Goal: Task Accomplishment & Management: Complete application form

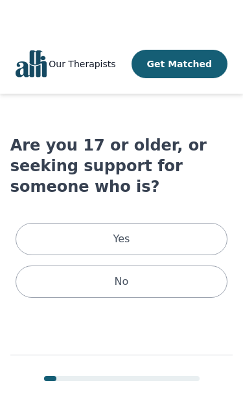
scroll to position [19, 0]
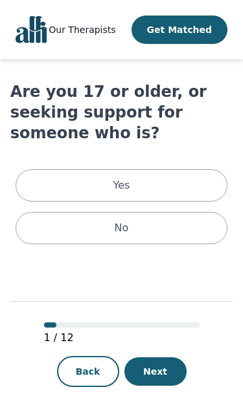
click at [172, 180] on div "Yes" at bounding box center [122, 185] width 212 height 32
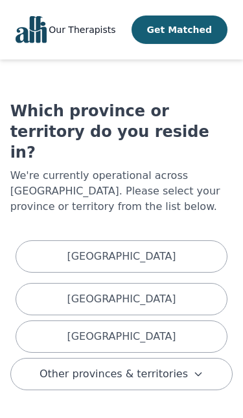
click at [173, 321] on div "[GEOGRAPHIC_DATA]" at bounding box center [122, 337] width 212 height 32
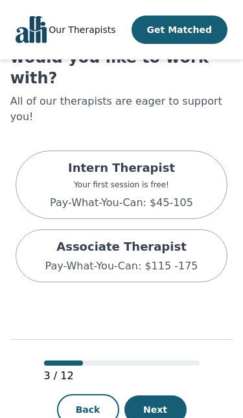
scroll to position [76, 0]
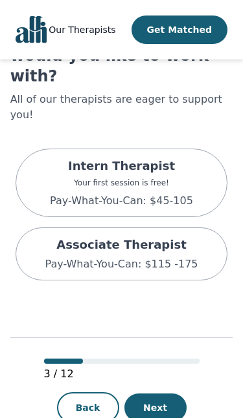
click at [166, 350] on button "Next" at bounding box center [155, 408] width 62 height 28
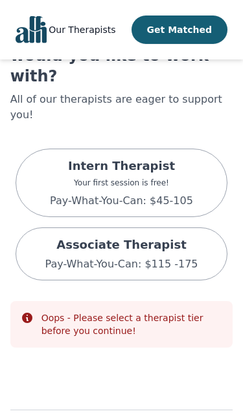
click at [180, 257] on p "Pay-What-You-Can: $115 -175" at bounding box center [121, 265] width 153 height 16
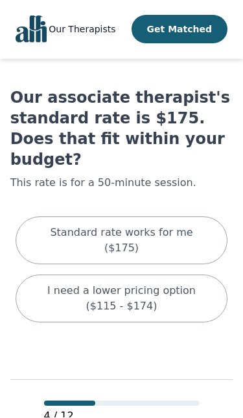
click at [179, 284] on p "I need a lower pricing option ($115 - $174)" at bounding box center [122, 299] width 180 height 31
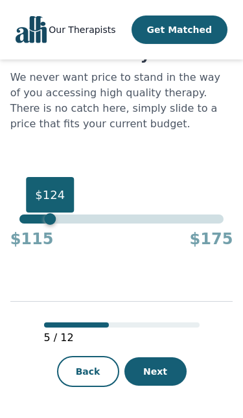
click at [156, 350] on button "Next" at bounding box center [155, 372] width 62 height 28
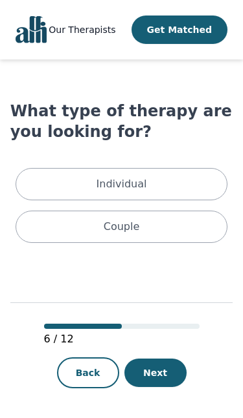
click at [171, 173] on div "Individual" at bounding box center [122, 184] width 212 height 32
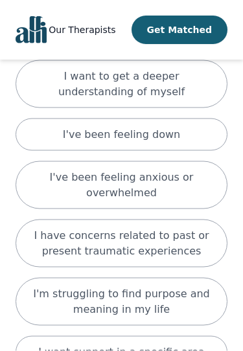
scroll to position [191, 0]
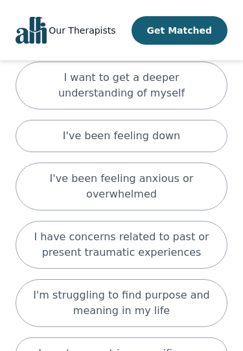
click at [184, 177] on p "I've been feeling anxious or overwhelmed" at bounding box center [122, 185] width 180 height 31
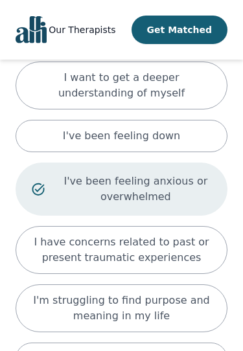
click at [204, 213] on div "I've been feeling anxious or overwhelmed" at bounding box center [122, 188] width 212 height 53
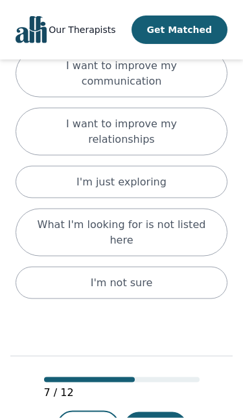
scroll to position [572, 0]
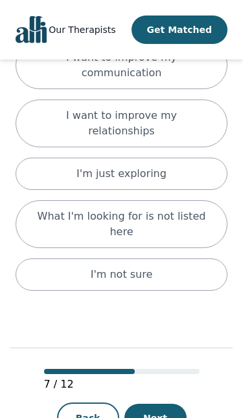
click at [169, 350] on button "Next" at bounding box center [155, 418] width 62 height 28
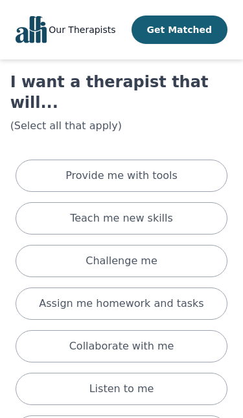
scroll to position [53, 0]
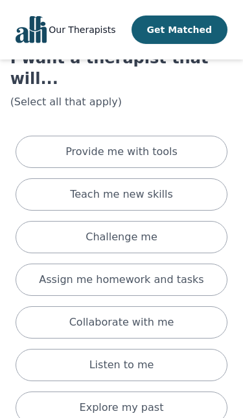
click at [197, 221] on div "Challenge me" at bounding box center [122, 237] width 212 height 32
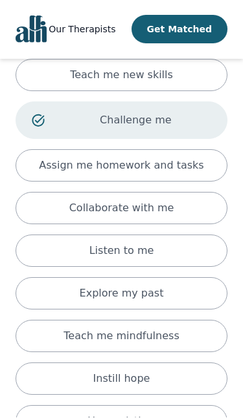
click at [194, 193] on div "Collaborate with me" at bounding box center [122, 209] width 212 height 32
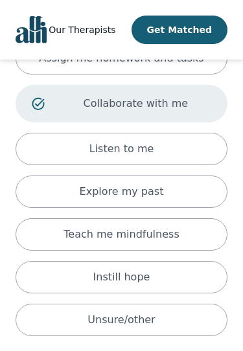
scroll to position [275, 0]
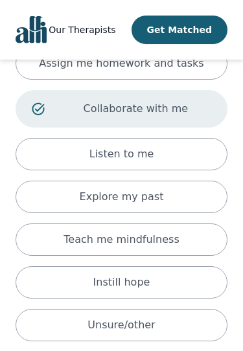
click at [193, 223] on div "Teach me mindfulness" at bounding box center [122, 239] width 212 height 32
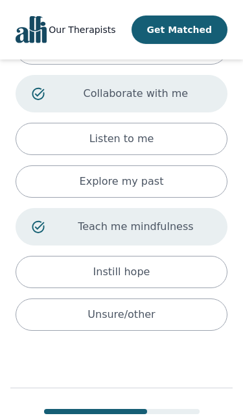
scroll to position [356, 0]
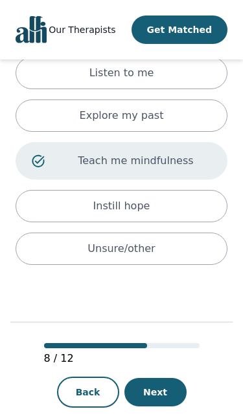
click at [166, 350] on button "Next" at bounding box center [155, 392] width 62 height 28
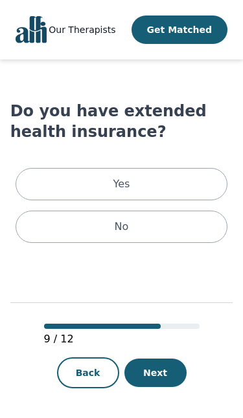
click at [174, 226] on div "No" at bounding box center [122, 227] width 212 height 32
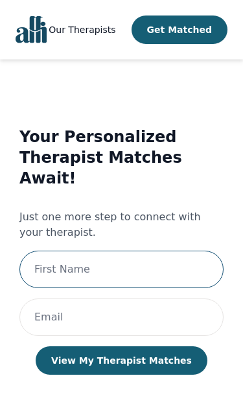
click at [171, 252] on input "text" at bounding box center [121, 270] width 204 height 38
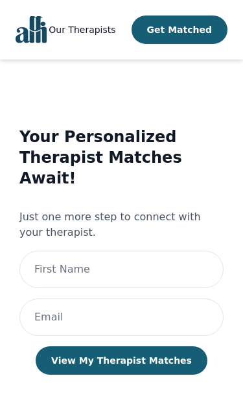
scroll to position [1, 0]
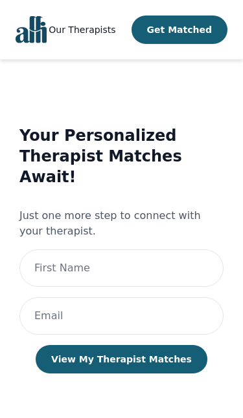
type input "[EMAIL_ADDRESS][DOMAIN_NAME]"
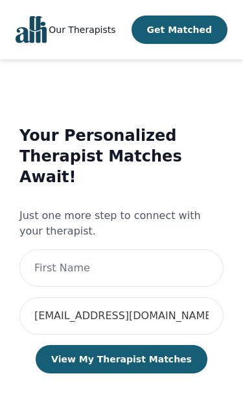
type input "[PERSON_NAME]"
click at [151, 345] on button "View My Therapist Matches" at bounding box center [121, 359] width 171 height 28
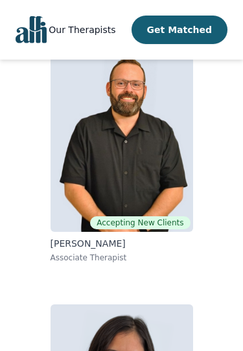
scroll to position [222, 0]
